Goal: Information Seeking & Learning: Learn about a topic

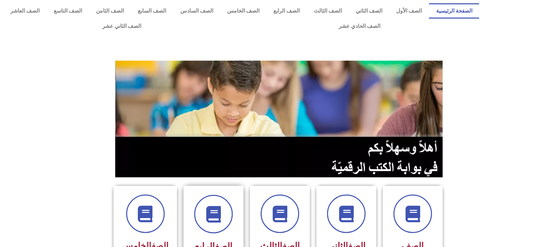
drag, startPoint x: 243, startPoint y: 191, endPoint x: 238, endPoint y: 199, distance: 9.3
drag, startPoint x: 238, startPoint y: 199, endPoint x: 363, endPoint y: 125, distance: 145.5
click at [363, 125] on img at bounding box center [279, 119] width 329 height 117
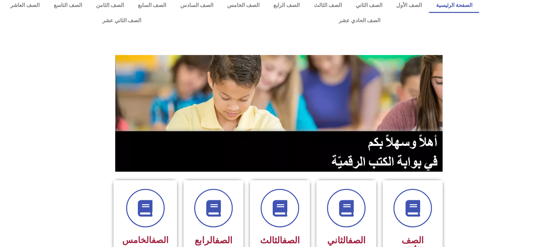
scroll to position [88, 0]
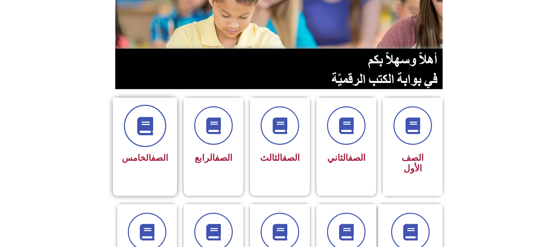
click at [141, 126] on icon at bounding box center [145, 126] width 18 height 18
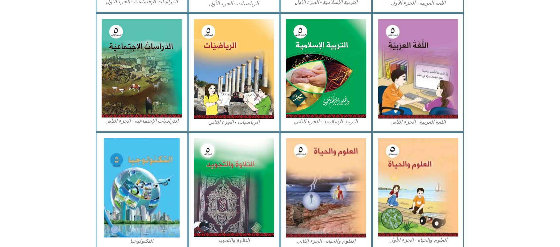
scroll to position [348, 0]
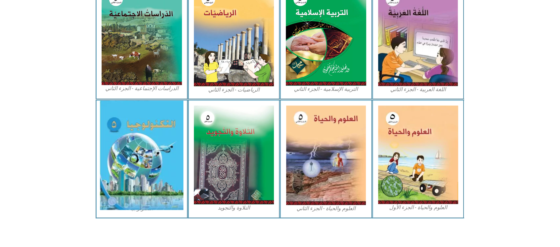
click at [151, 115] on img at bounding box center [142, 156] width 84 height 110
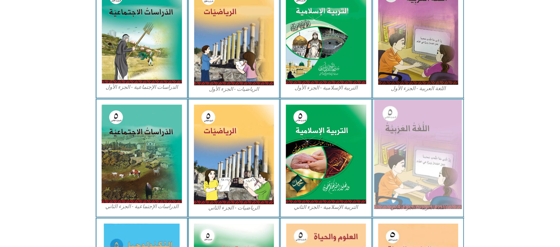
scroll to position [215, 0]
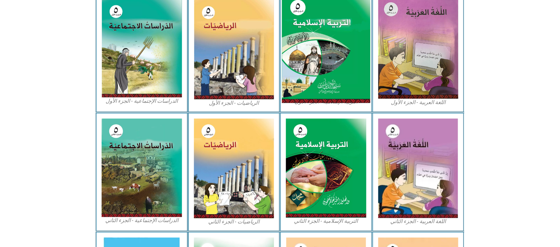
click at [319, 76] on img at bounding box center [326, 49] width 88 height 110
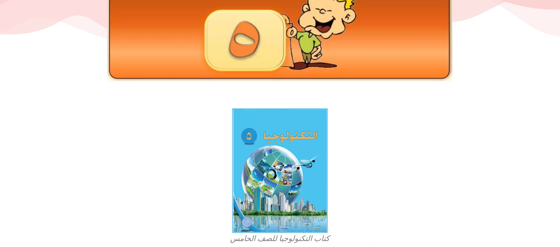
scroll to position [88, 0]
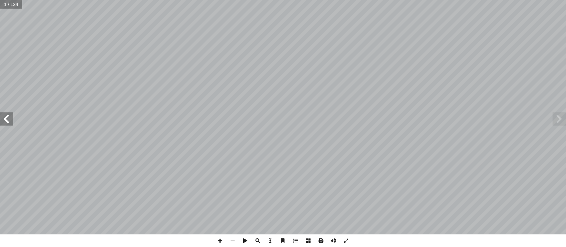
click at [10, 122] on span at bounding box center [6, 119] width 13 height 13
click at [6, 120] on span at bounding box center [6, 119] width 13 height 13
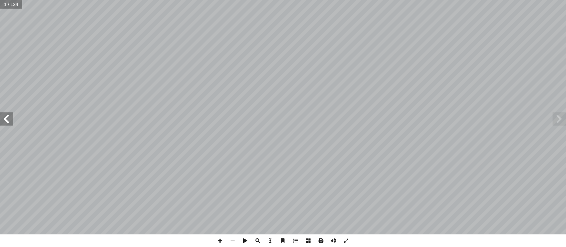
click at [6, 120] on span at bounding box center [6, 119] width 13 height 13
click at [6, 117] on span at bounding box center [6, 119] width 13 height 13
click at [5, 115] on span at bounding box center [6, 119] width 13 height 13
click at [4, 114] on span at bounding box center [6, 119] width 13 height 13
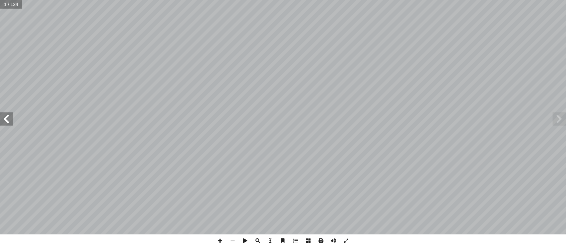
click at [4, 113] on span at bounding box center [6, 119] width 13 height 13
click at [560, 121] on span at bounding box center [559, 119] width 13 height 13
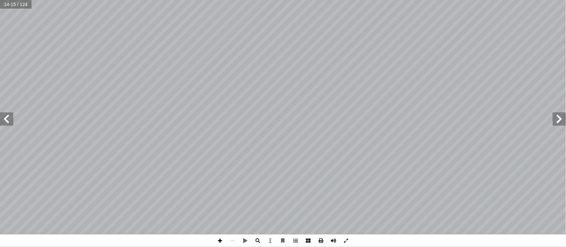
click at [219, 238] on span at bounding box center [220, 241] width 13 height 13
click at [235, 167] on div "١٠ ِ وج ُ ُ الب ُ ة َ ور ُ س ِ يم ِ ح َّ حۡمَٰنِ ٱلر َّ ٱلر ِ َّ بِسۡمِ ٱلل ٖ و…" at bounding box center [283, 123] width 566 height 247
click at [234, 238] on span at bounding box center [232, 241] width 13 height 13
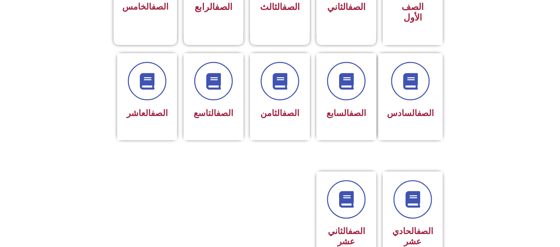
scroll to position [265, 0]
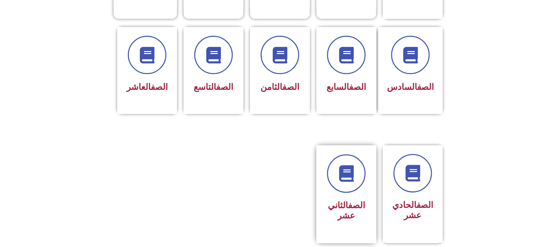
click at [355, 198] on div "الصف الثاني عشر" at bounding box center [346, 211] width 42 height 27
click at [337, 165] on icon at bounding box center [346, 174] width 18 height 18
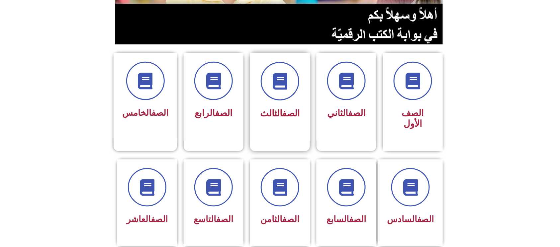
scroll to position [133, 0]
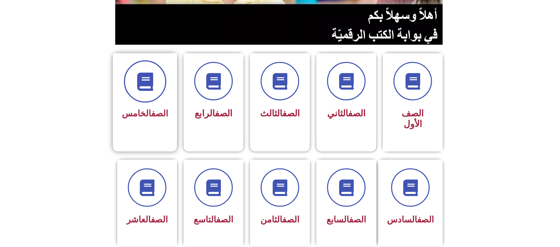
click at [144, 90] on icon at bounding box center [145, 82] width 18 height 18
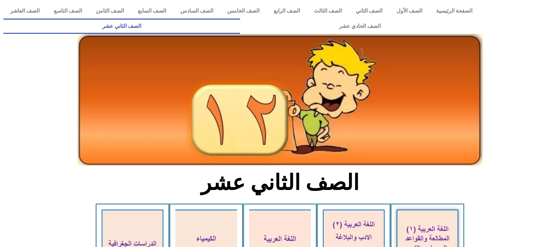
click at [419, 166] on div at bounding box center [280, 114] width 412 height 109
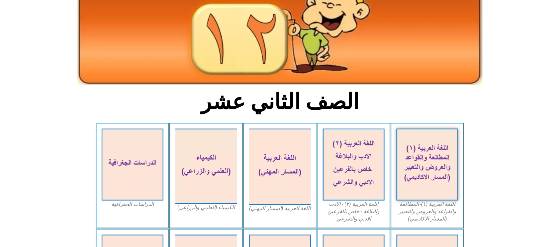
scroll to position [88, 0]
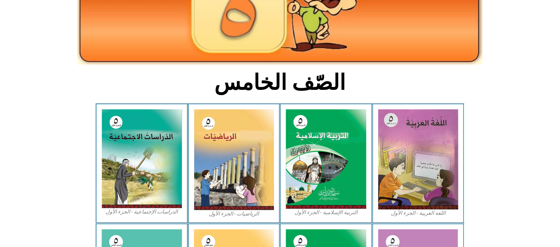
scroll to position [133, 0]
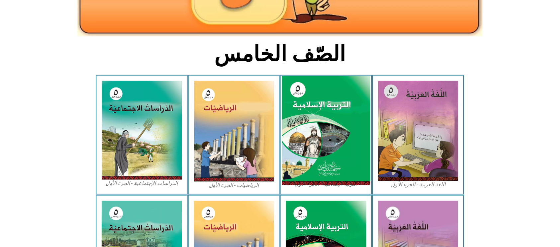
click at [333, 111] on img at bounding box center [326, 131] width 88 height 110
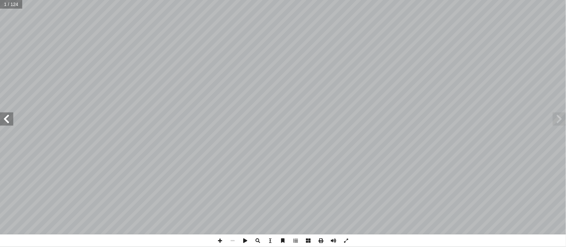
click at [5, 120] on span at bounding box center [6, 119] width 13 height 13
click at [7, 118] on span at bounding box center [6, 119] width 13 height 13
click at [7, 119] on span at bounding box center [6, 119] width 13 height 13
click at [4, 116] on span at bounding box center [6, 119] width 13 height 13
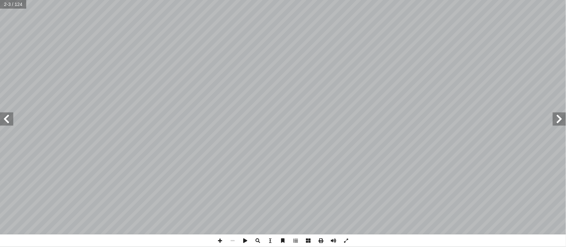
click at [4, 116] on span at bounding box center [6, 119] width 13 height 13
drag, startPoint x: 5, startPoint y: 114, endPoint x: 9, endPoint y: 113, distance: 3.5
click at [6, 113] on span at bounding box center [6, 119] width 13 height 13
click at [11, 115] on span at bounding box center [6, 119] width 13 height 13
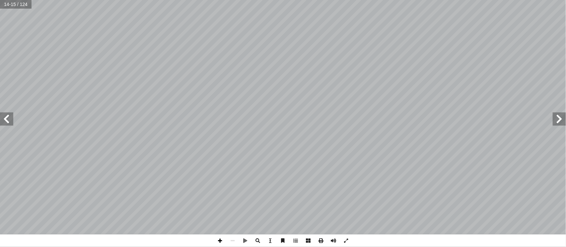
click at [217, 242] on span at bounding box center [220, 241] width 13 height 13
click at [233, 242] on span at bounding box center [232, 241] width 13 height 13
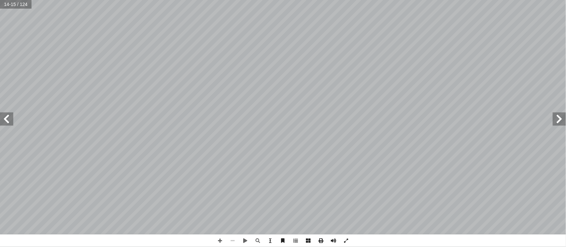
click at [233, 242] on span at bounding box center [232, 241] width 13 height 13
click at [219, 239] on span at bounding box center [220, 241] width 13 height 13
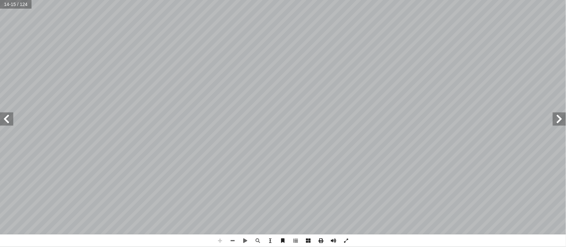
click at [219, 239] on span at bounding box center [220, 241] width 13 height 13
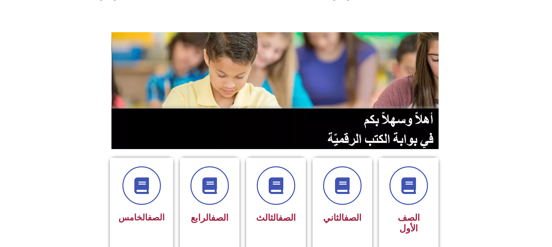
scroll to position [44, 0]
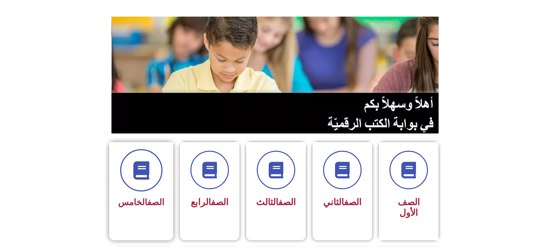
click at [153, 174] on span at bounding box center [141, 170] width 42 height 42
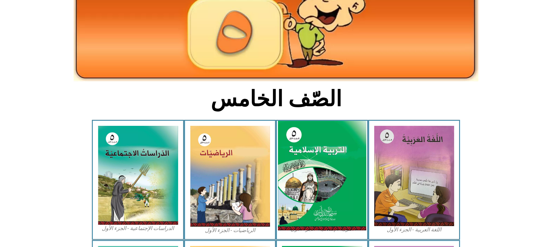
scroll to position [88, 0]
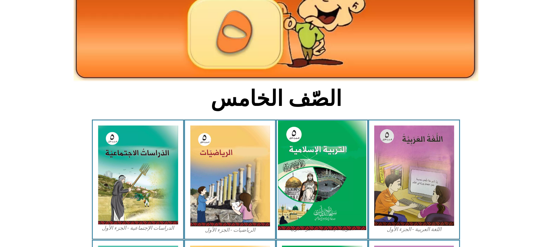
click at [326, 198] on img at bounding box center [322, 175] width 88 height 110
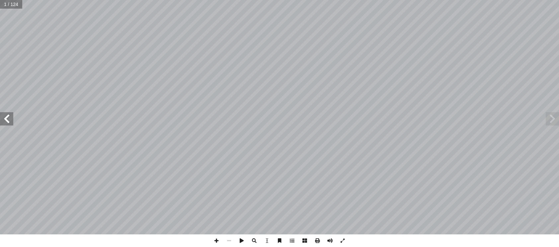
click at [11, 116] on span at bounding box center [6, 118] width 13 height 13
click at [11, 117] on span at bounding box center [6, 118] width 13 height 13
drag, startPoint x: 11, startPoint y: 117, endPoint x: -5, endPoint y: 183, distance: 67.6
click at [0, 60] on html "الصفحة الرئيسية الصف الأول الصف الثاني الصف الثالث الصف الرابع الصف الخامس الصف…" at bounding box center [279, 30] width 559 height 60
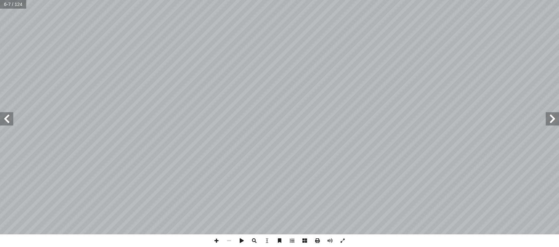
click at [7, 113] on div "٢ م ّ ة للمعل ّ م � دات ع � ش ر إ ا م قدوة لطلبته. ّ لمعل � لمرفقة � لفيديو � ي…" at bounding box center [279, 117] width 559 height 234
click at [8, 113] on span at bounding box center [6, 118] width 13 height 13
drag, startPoint x: 8, startPoint y: 113, endPoint x: 4, endPoint y: 113, distance: 3.7
click at [4, 113] on span at bounding box center [6, 118] width 13 height 13
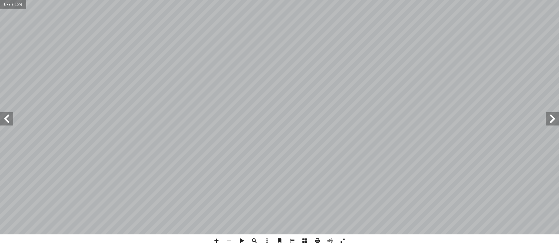
click at [4, 113] on span at bounding box center [6, 118] width 13 height 13
click at [9, 119] on span at bounding box center [6, 118] width 13 height 13
drag, startPoint x: 561, startPoint y: 265, endPoint x: 227, endPoint y: 240, distance: 334.4
click at [227, 240] on span at bounding box center [229, 240] width 13 height 13
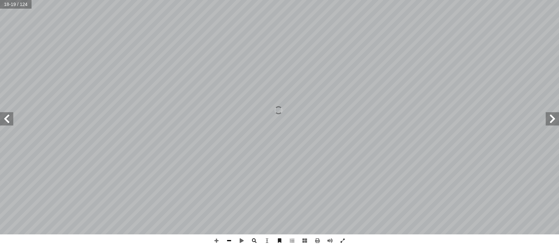
click at [227, 240] on span at bounding box center [229, 240] width 13 height 13
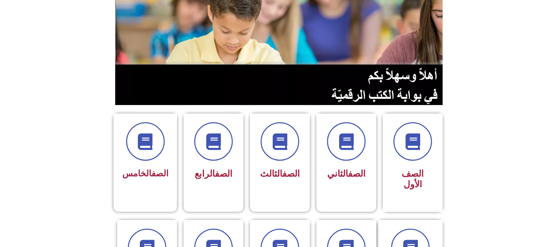
scroll to position [88, 0]
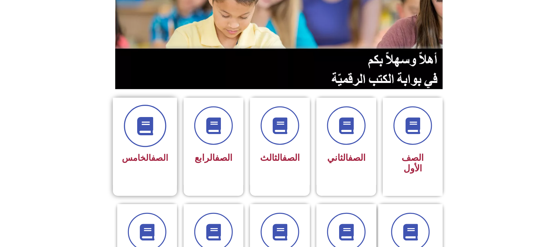
click at [165, 122] on span at bounding box center [145, 126] width 42 height 42
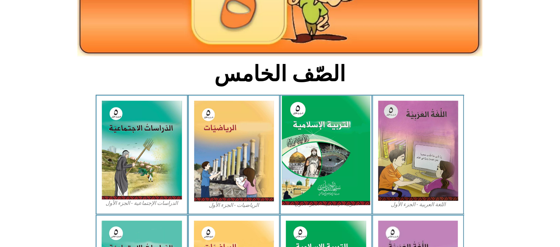
scroll to position [133, 0]
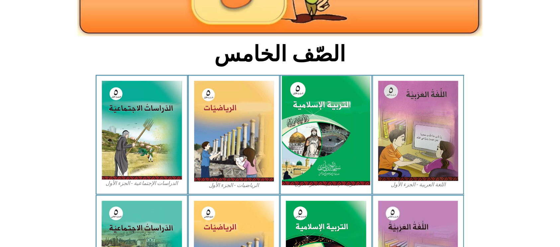
click at [332, 153] on img at bounding box center [326, 131] width 88 height 110
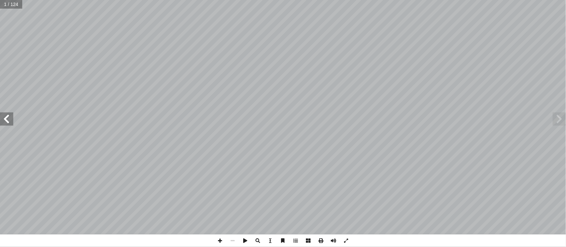
click at [10, 121] on span at bounding box center [6, 119] width 13 height 13
click at [11, 121] on span at bounding box center [6, 119] width 13 height 13
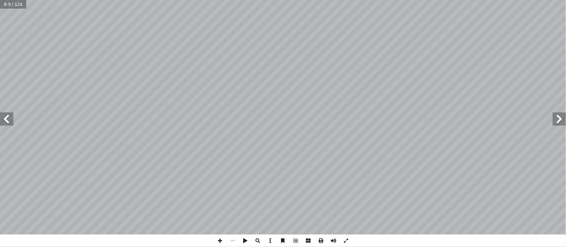
click at [11, 121] on span at bounding box center [6, 119] width 13 height 13
click at [218, 236] on span at bounding box center [220, 241] width 13 height 13
click at [219, 237] on span at bounding box center [220, 241] width 13 height 13
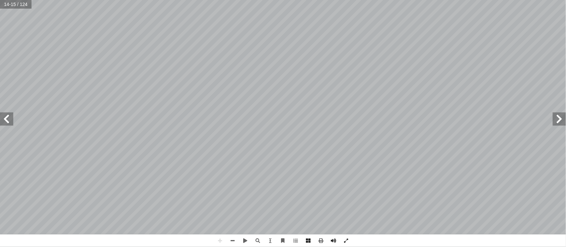
click at [319, 60] on html "الصفحة الرئيسية الصف الأول الصف الثاني الصف الثالث الصف الرابع الصف الخامس الصف…" at bounding box center [283, 30] width 566 height 60
